Goal: Find contact information: Find contact information

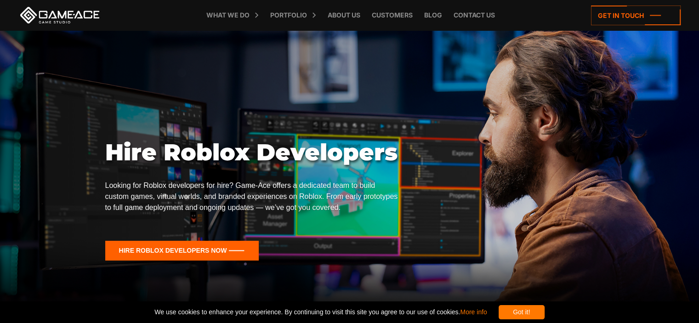
click at [193, 245] on icon at bounding box center [182, 251] width 154 height 20
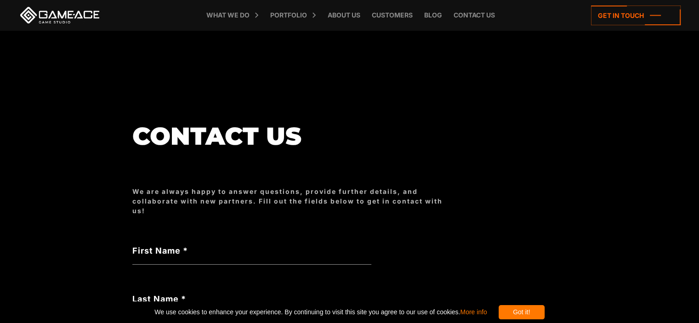
click at [539, 309] on div "Got it!" at bounding box center [521, 312] width 46 height 14
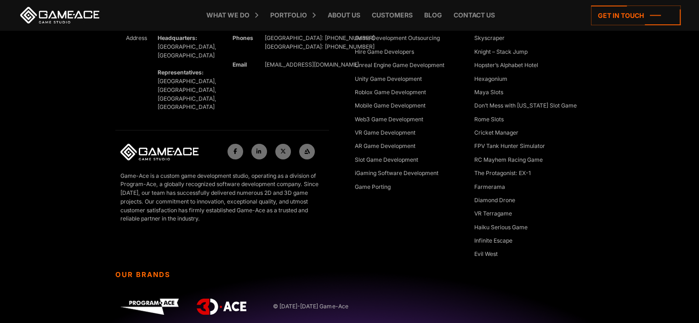
scroll to position [3245, 0]
